Goal: Transaction & Acquisition: Purchase product/service

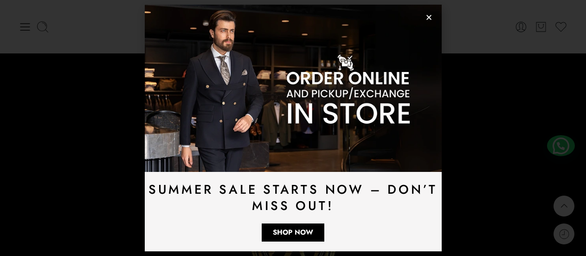
click at [428, 24] on img at bounding box center [293, 88] width 297 height 167
click at [428, 21] on img at bounding box center [293, 88] width 297 height 167
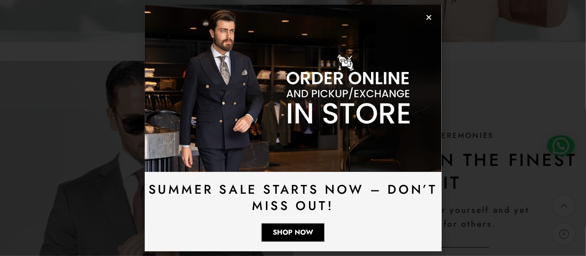
scroll to position [973, 0]
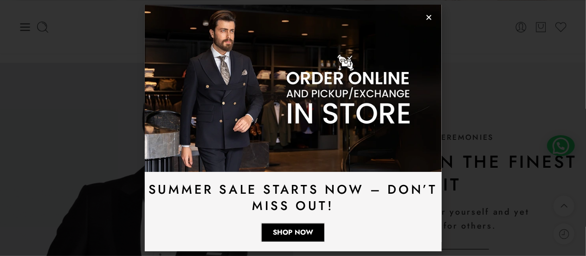
click at [425, 18] on icon "Close" at bounding box center [428, 17] width 7 height 7
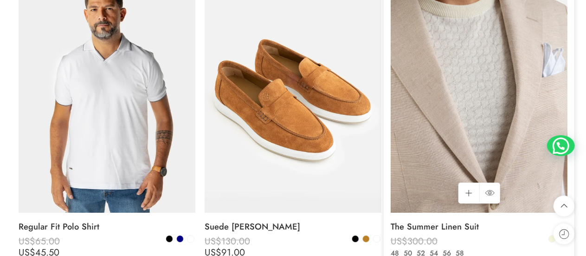
scroll to position [1392, 0]
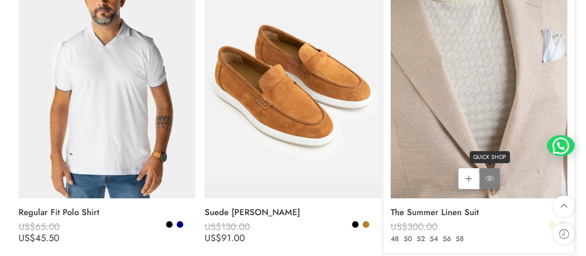
click at [486, 178] on icon at bounding box center [489, 178] width 9 height 17
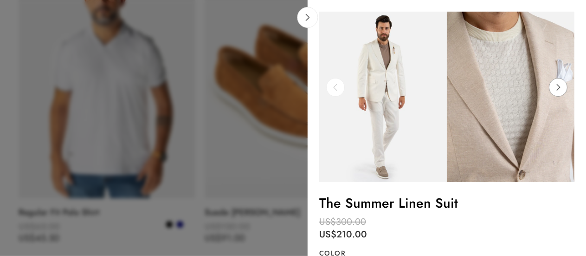
click at [561, 86] on icon at bounding box center [558, 87] width 18 height 19
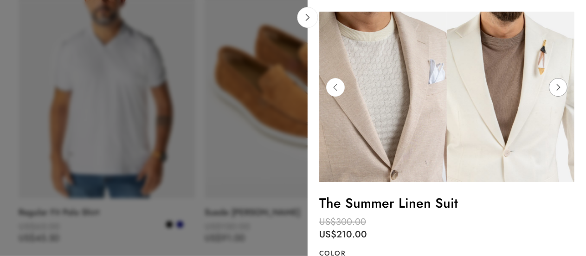
click at [561, 86] on icon at bounding box center [558, 87] width 18 height 19
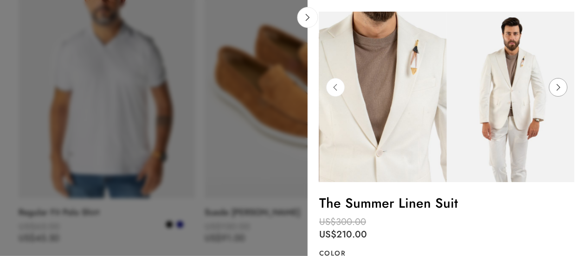
click at [561, 86] on icon at bounding box center [558, 87] width 18 height 19
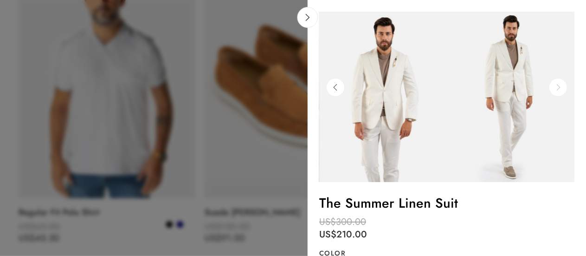
click at [561, 86] on icon at bounding box center [558, 87] width 18 height 19
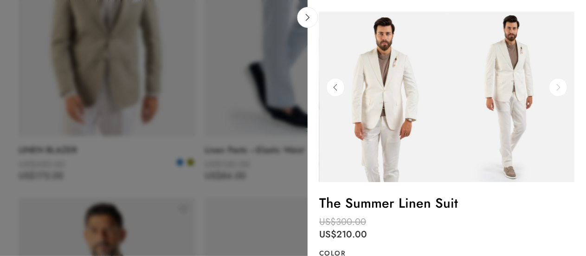
scroll to position [1067, 0]
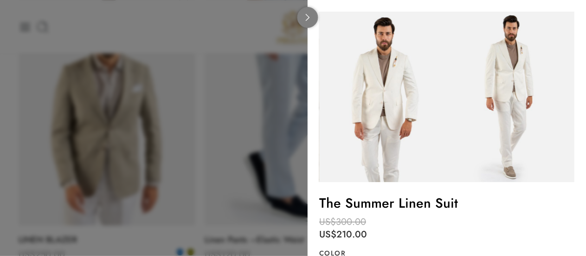
click at [303, 19] on link at bounding box center [307, 17] width 21 height 21
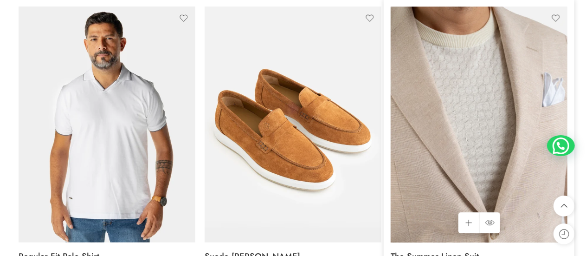
scroll to position [1392, 0]
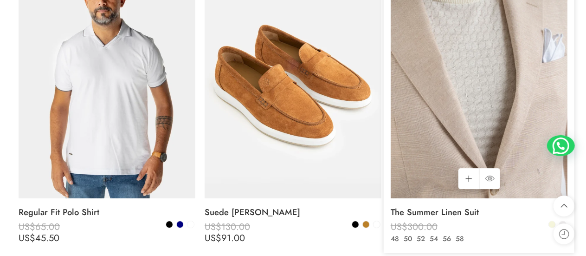
click at [460, 104] on img at bounding box center [479, 80] width 177 height 236
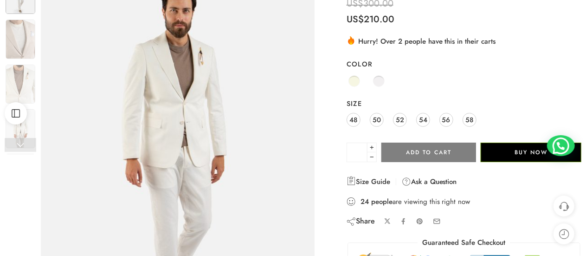
click at [387, 81] on div "Beige Off-White" at bounding box center [464, 81] width 235 height 18
click at [381, 81] on span at bounding box center [379, 81] width 12 height 12
click at [357, 82] on span at bounding box center [354, 81] width 12 height 12
click at [377, 78] on span at bounding box center [379, 81] width 12 height 12
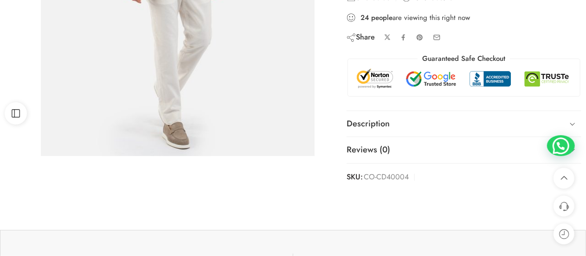
scroll to position [278, 0]
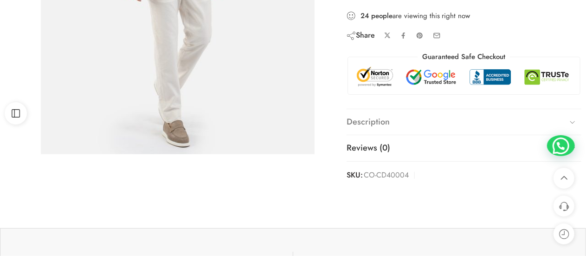
click at [458, 109] on link "Description" at bounding box center [464, 122] width 235 height 26
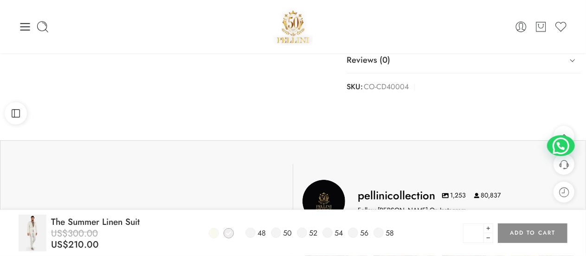
scroll to position [464, 0]
